Goal: Task Accomplishment & Management: Manage account settings

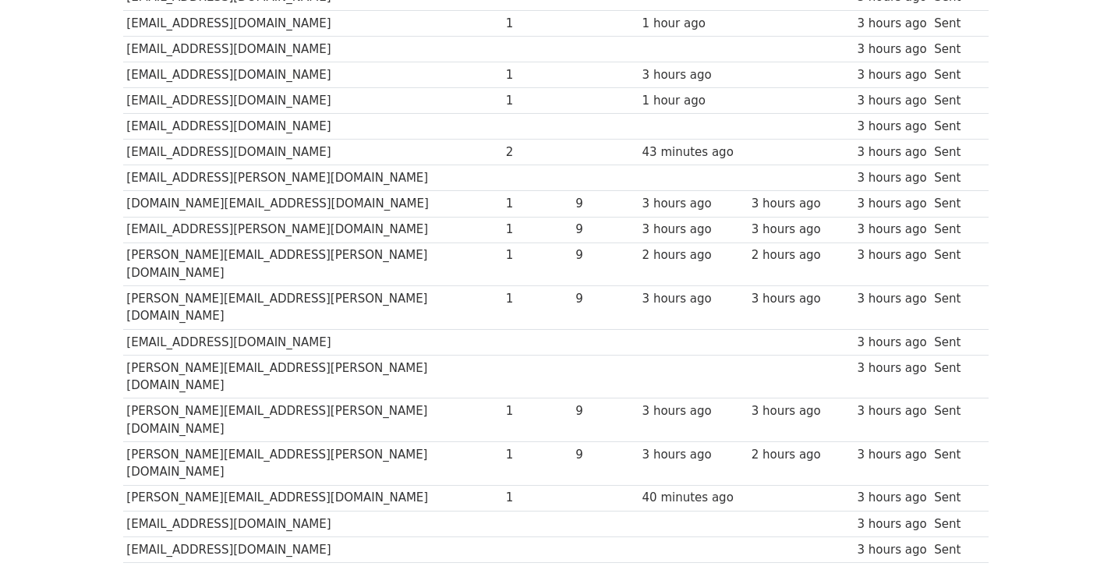
scroll to position [446, 0]
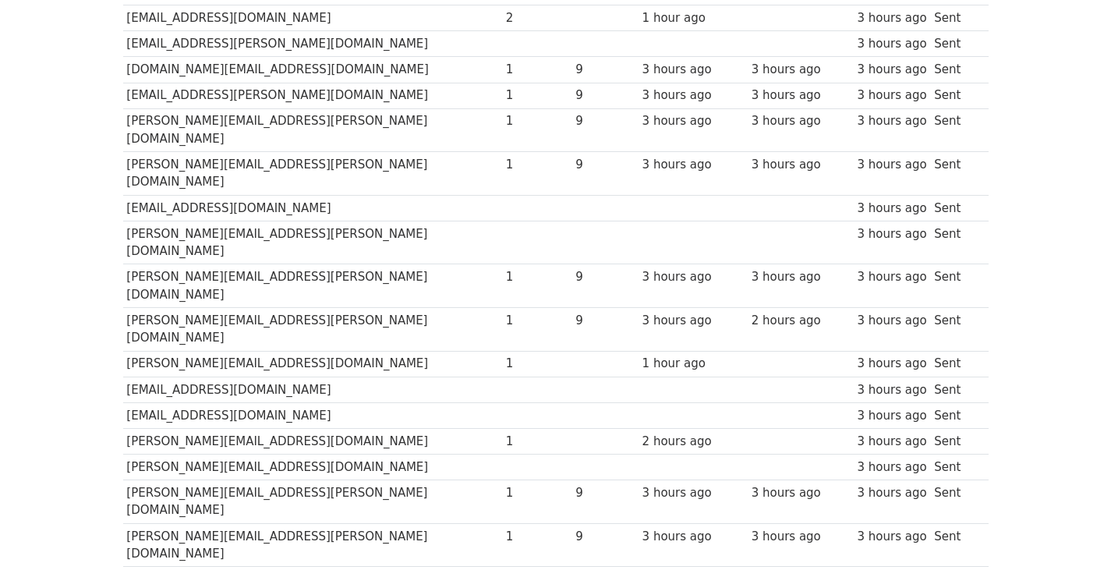
scroll to position [576, 0]
